Goal: Transaction & Acquisition: Purchase product/service

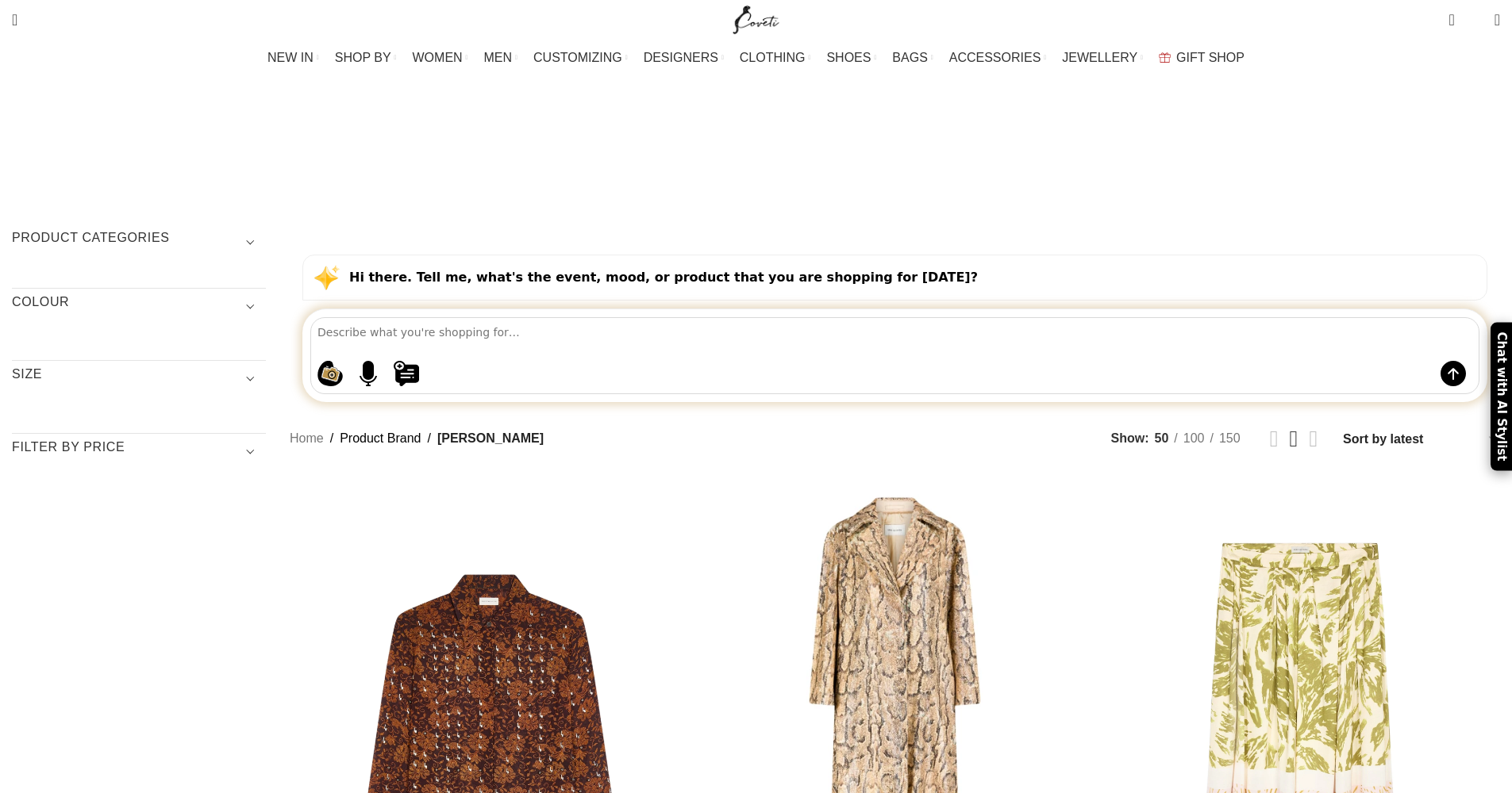
click at [266, 366] on h3 "SIZE" at bounding box center [139, 379] width 254 height 27
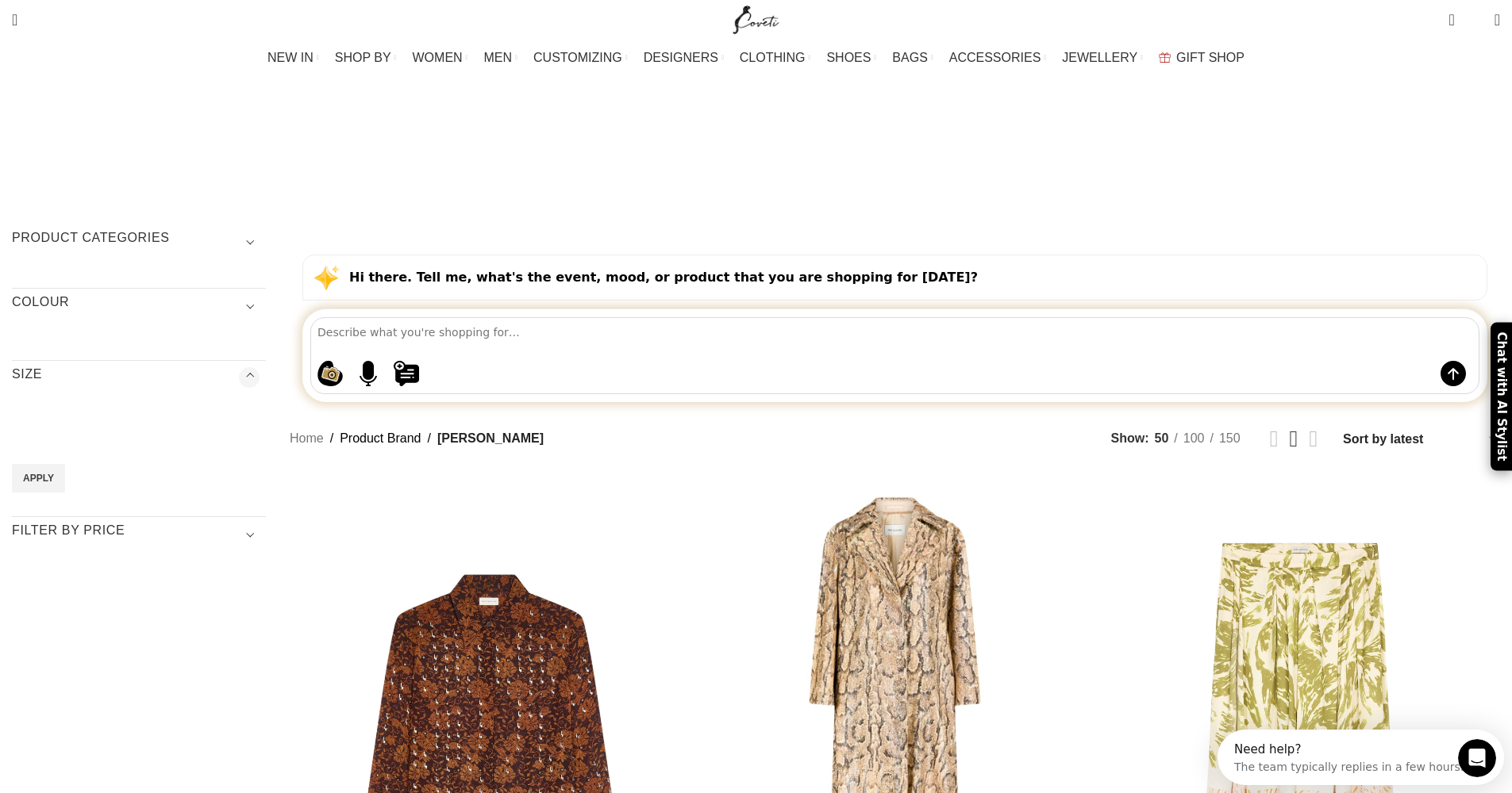
click at [266, 229] on h3 "Product categories" at bounding box center [139, 243] width 254 height 27
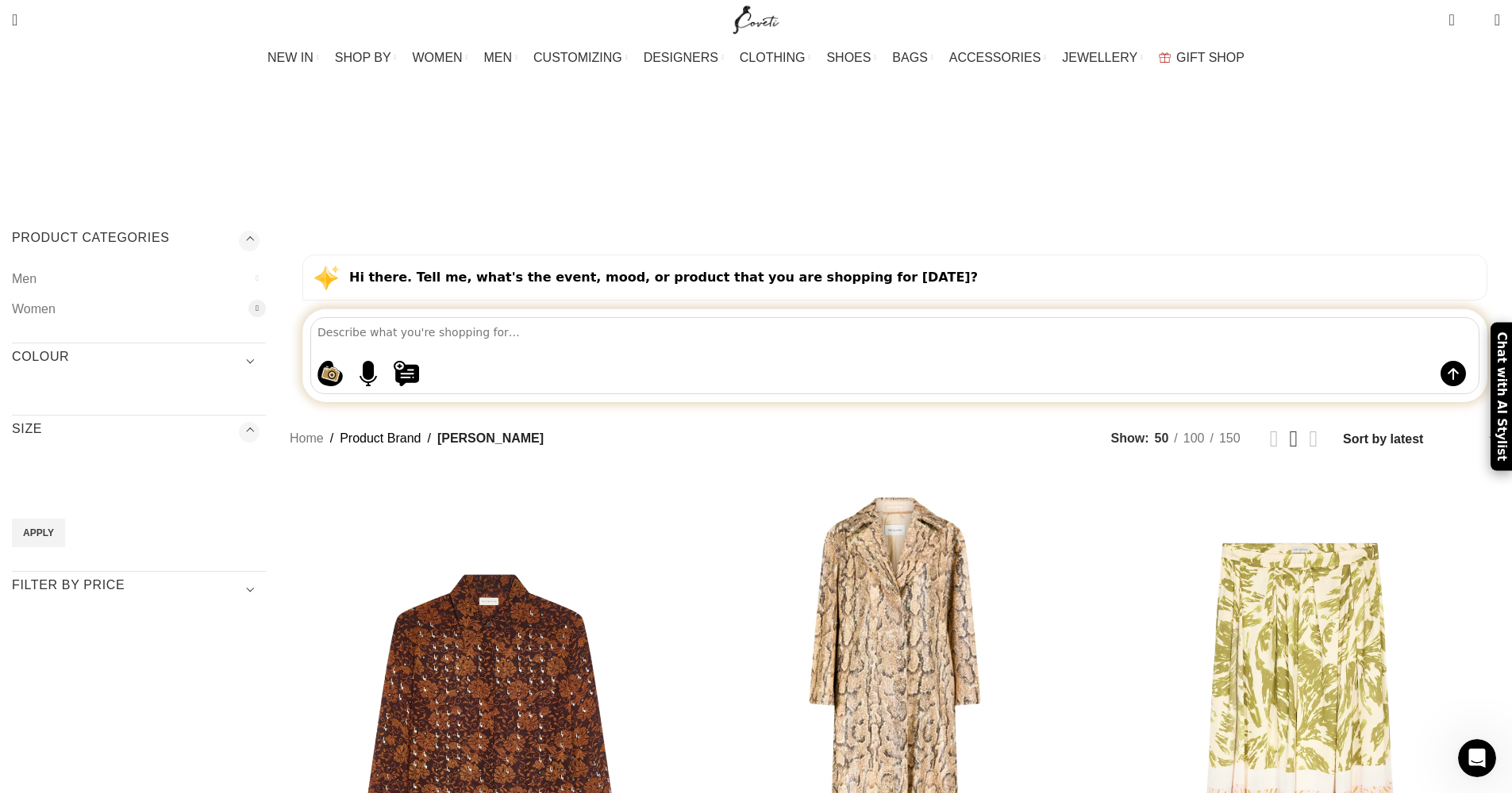
click at [266, 300] on div at bounding box center [257, 309] width 18 height 18
click at [246, 507] on link "Shoes" at bounding box center [135, 522] width 223 height 30
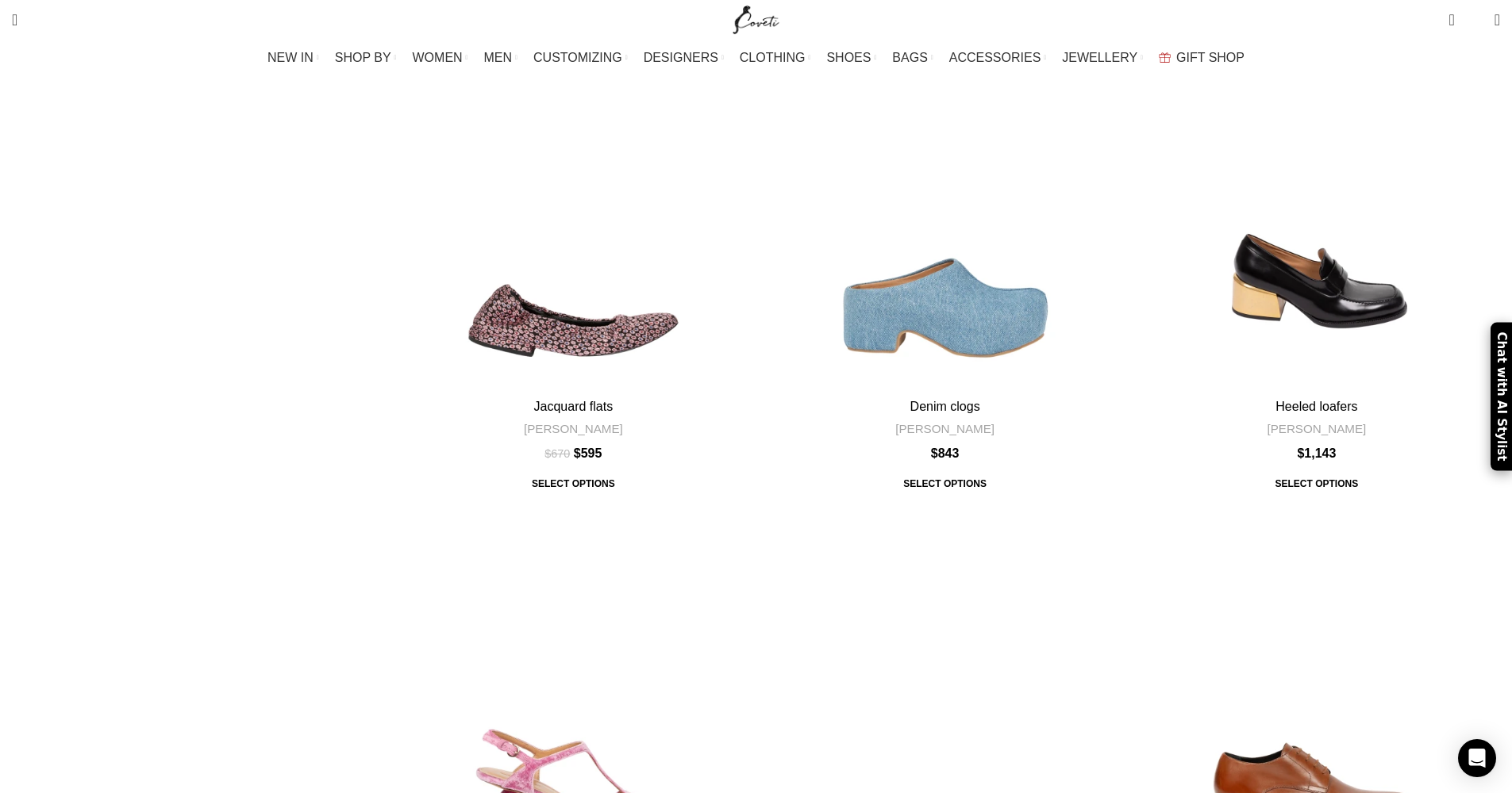
scroll to position [6104, 0]
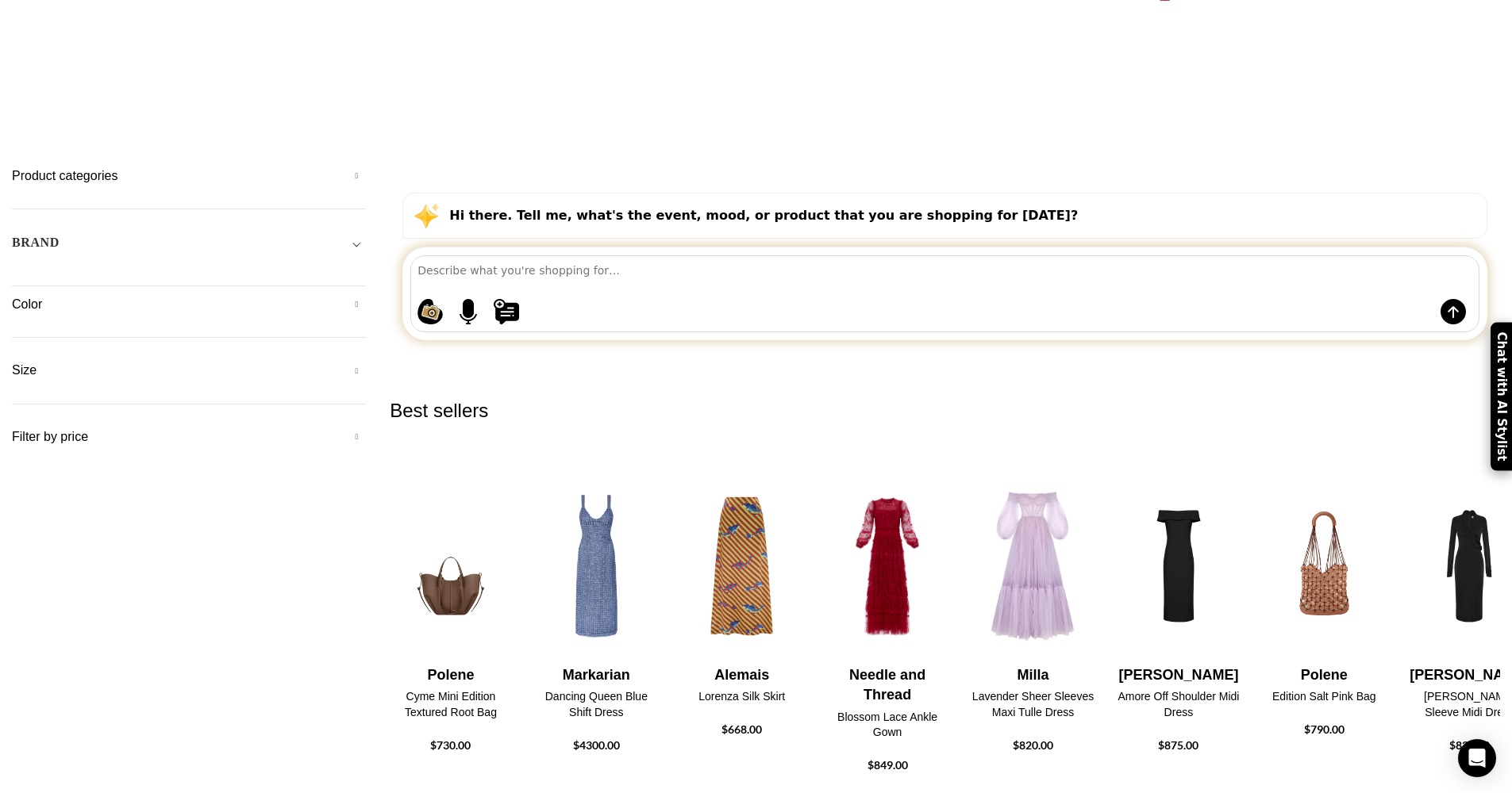
scroll to position [62, 0]
click at [366, 296] on h5 "Color" at bounding box center [189, 305] width 354 height 18
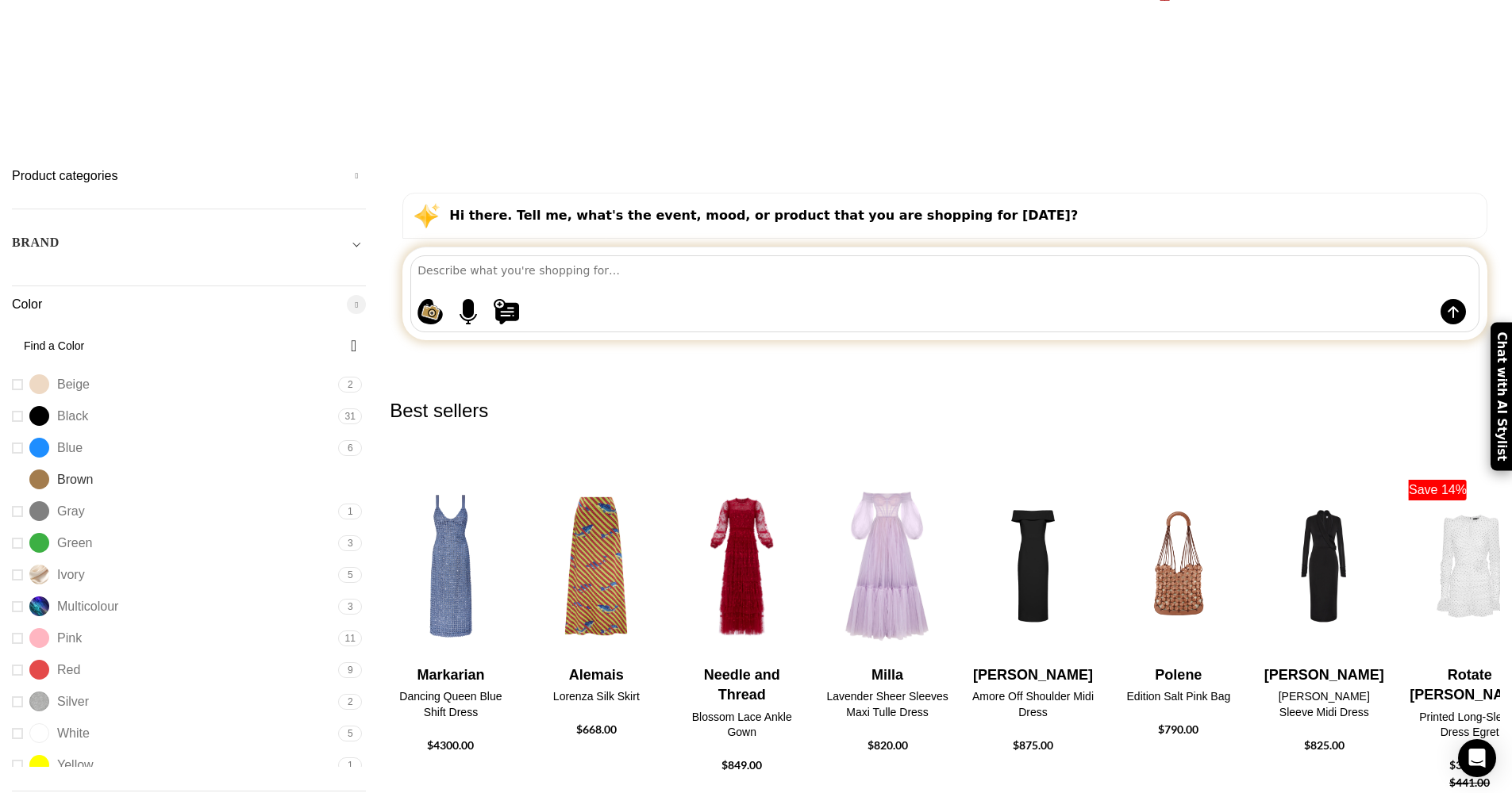
click at [290, 466] on link "Brown Brown" at bounding box center [173, 480] width 322 height 28
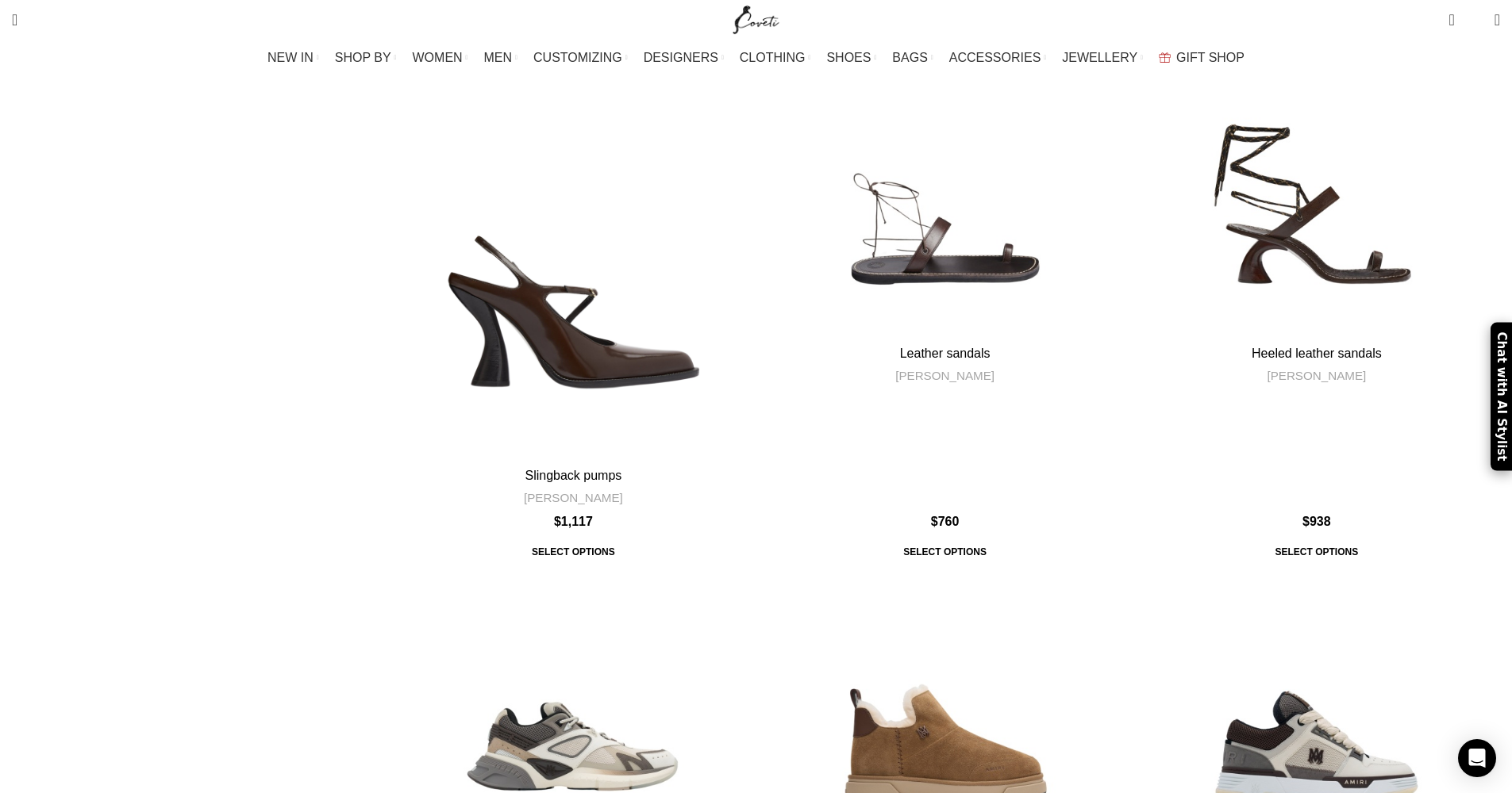
scroll to position [1164, 0]
